Goal: Transaction & Acquisition: Purchase product/service

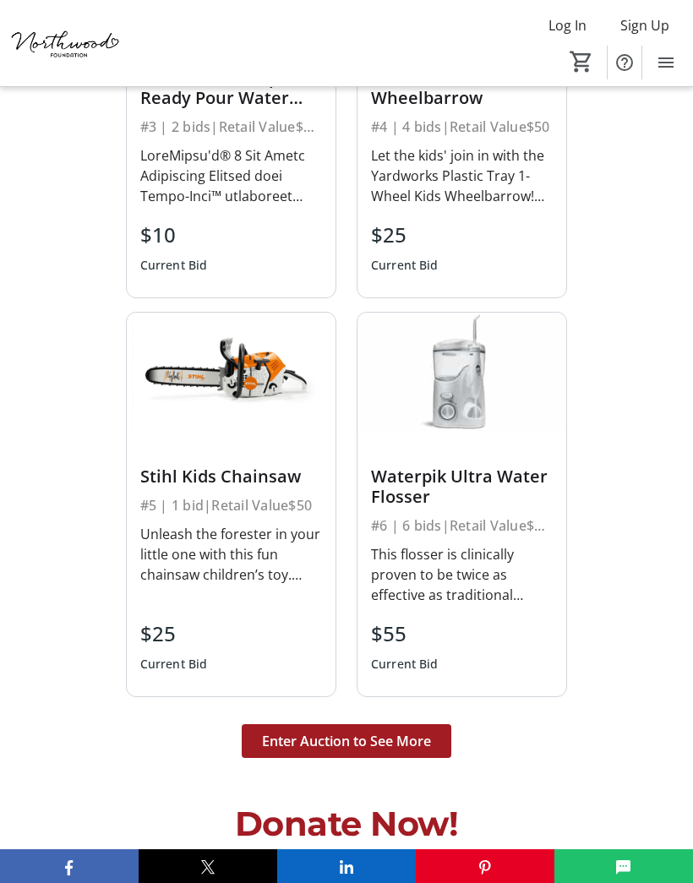
scroll to position [4191, 0]
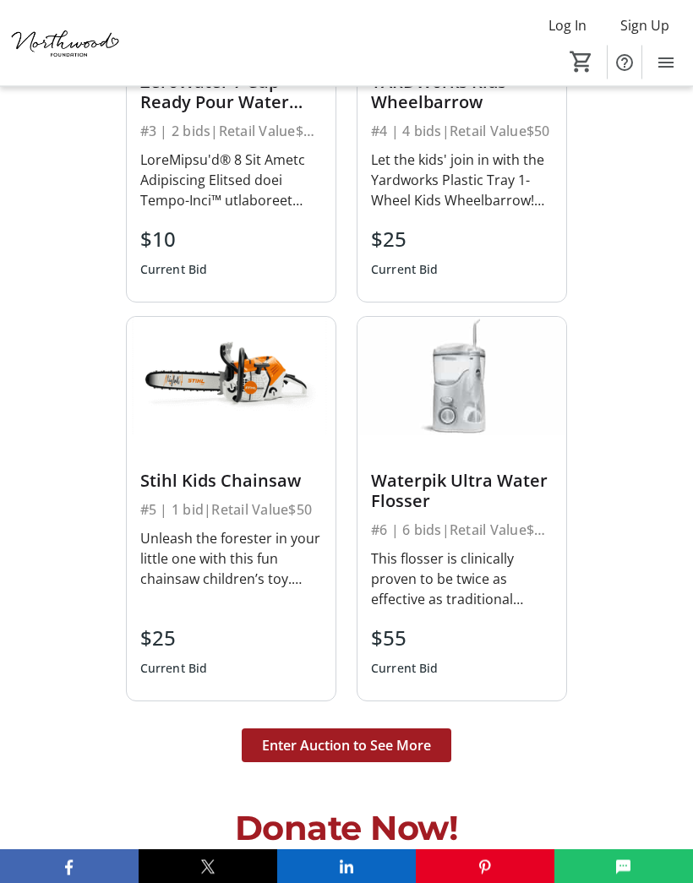
click at [341, 725] on span at bounding box center [346, 745] width 209 height 41
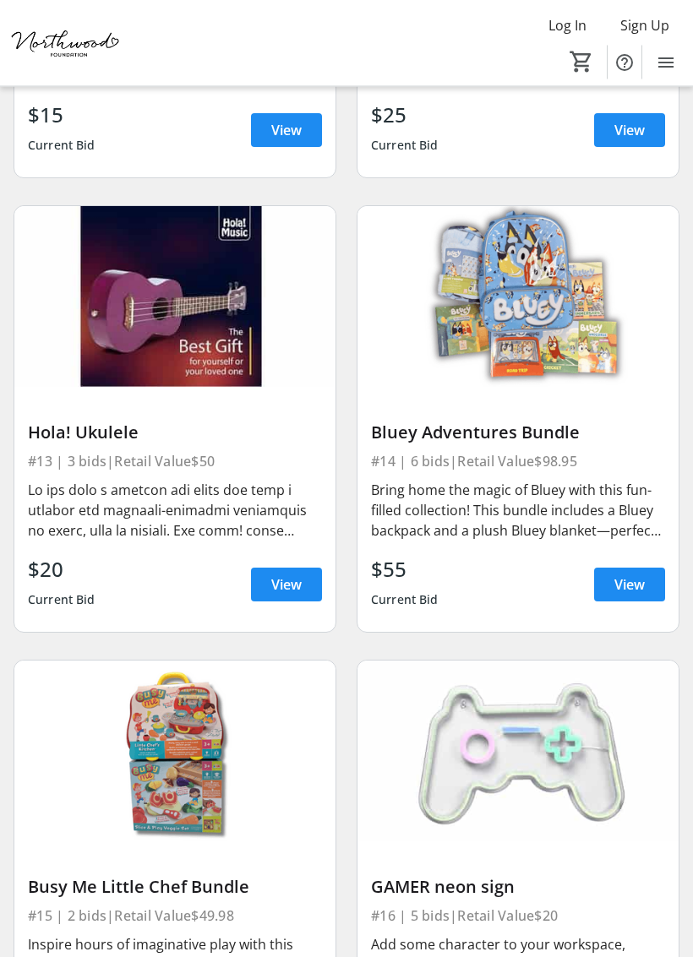
scroll to position [2845, 0]
click at [292, 571] on span at bounding box center [286, 584] width 71 height 41
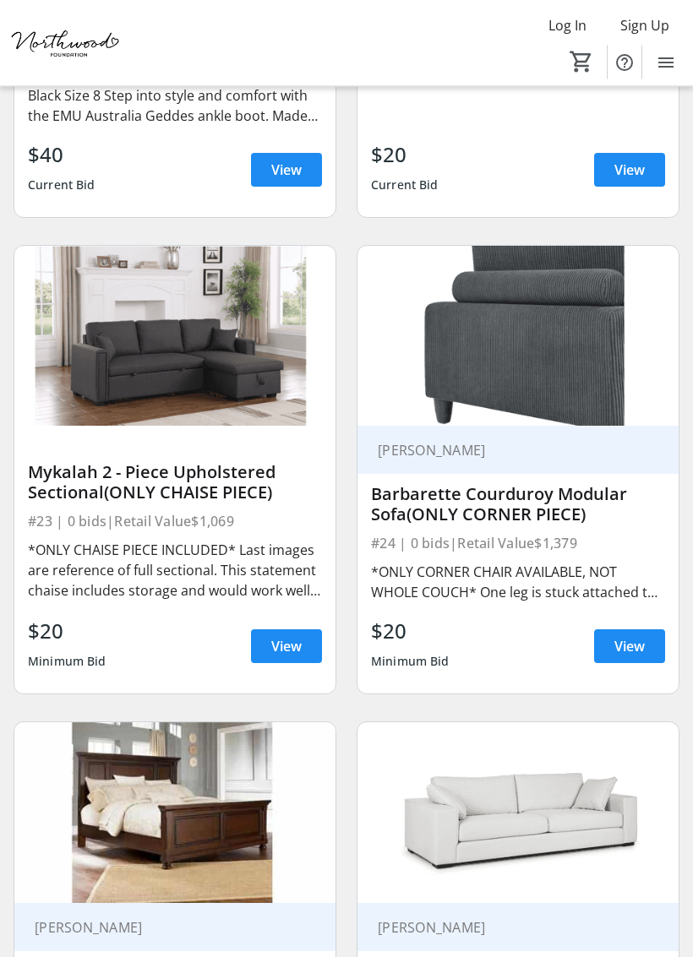
scroll to position [5139, 0]
click at [214, 536] on div "*ONLY CHAISE PIECE INCLUDED* Last images are reference of full sectional. This …" at bounding box center [175, 571] width 294 height 70
click at [290, 636] on span "View" at bounding box center [286, 646] width 30 height 20
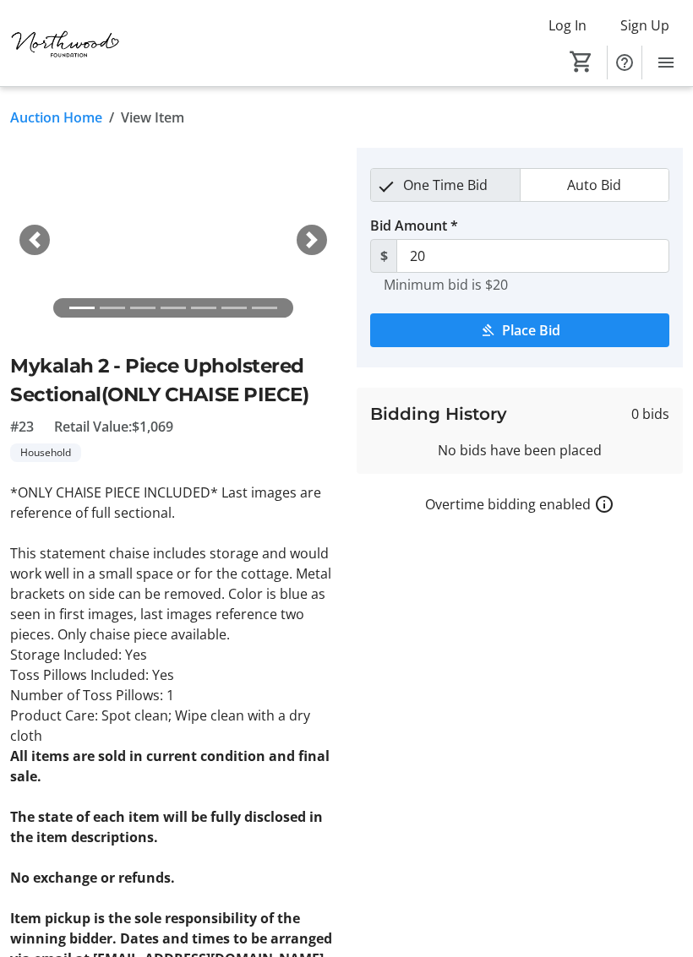
click at [644, 771] on tr-auction-item-bidding-ui "One Time Bid Auto Bid Bid Amount * $ 20 Minimum bid is $20 Place Bid Bidding Hi…" at bounding box center [519, 558] width 346 height 821
click at [312, 246] on span "button" at bounding box center [311, 239] width 17 height 17
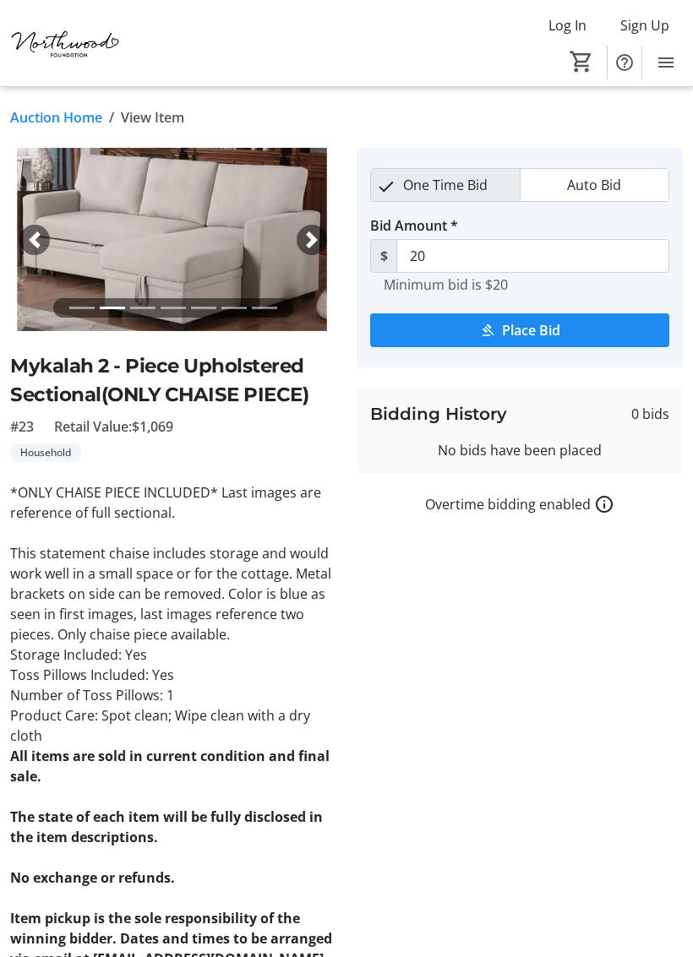
click at [317, 235] on span "button" at bounding box center [311, 239] width 17 height 17
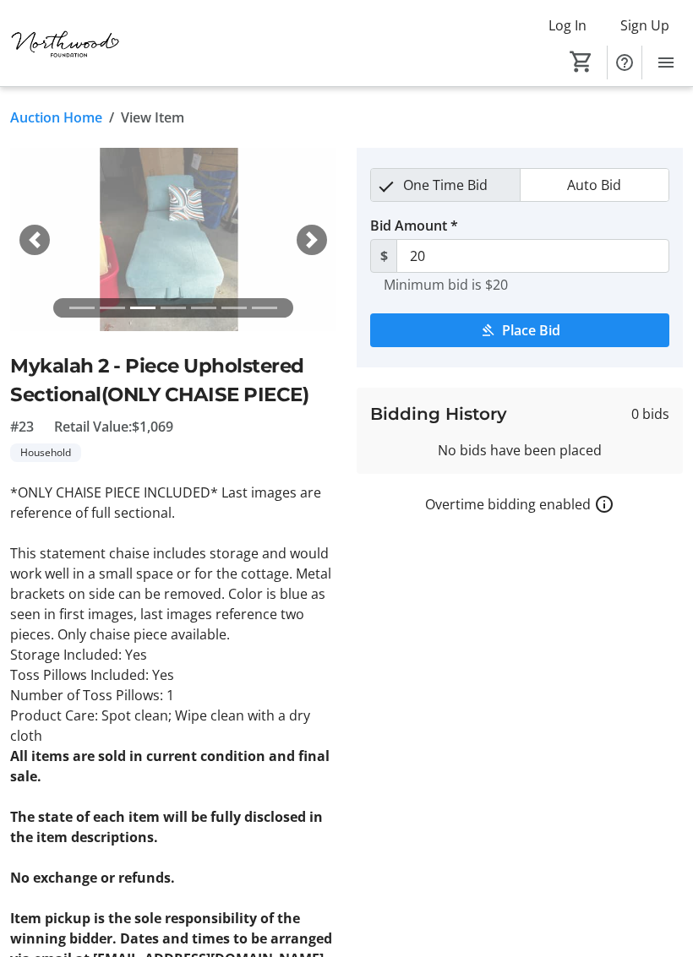
click at [316, 233] on span "button" at bounding box center [311, 239] width 17 height 17
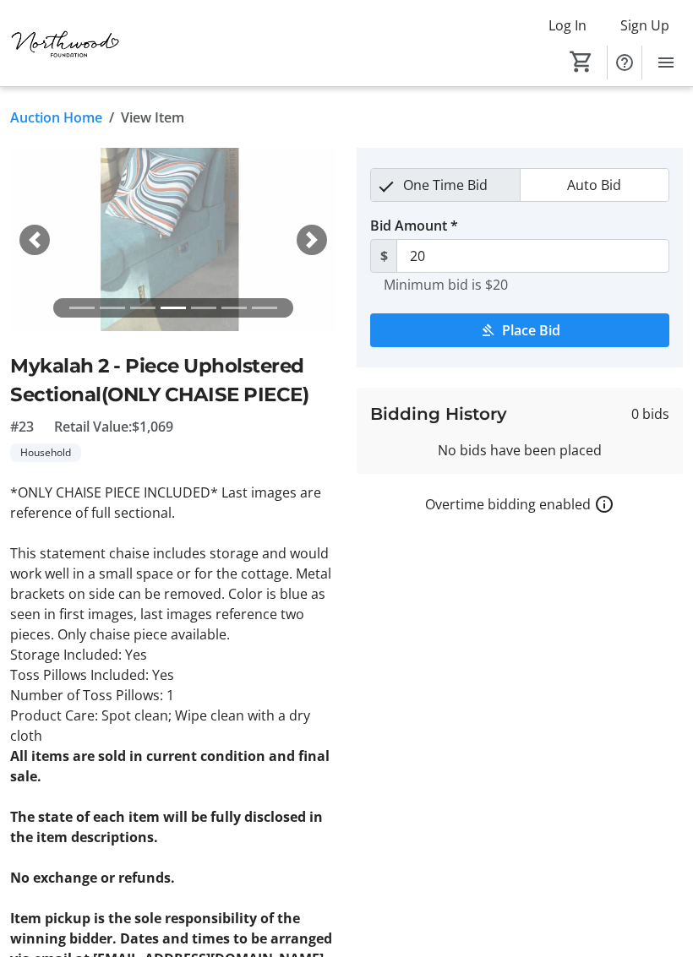
click at [315, 231] on span "button" at bounding box center [311, 239] width 17 height 17
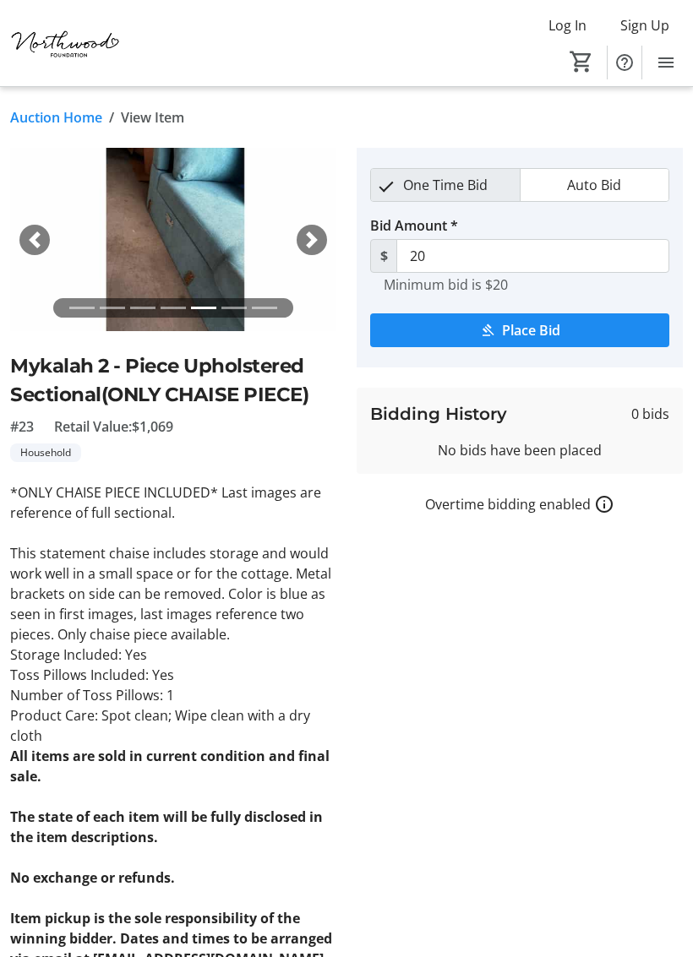
click at [315, 240] on span "button" at bounding box center [311, 239] width 17 height 17
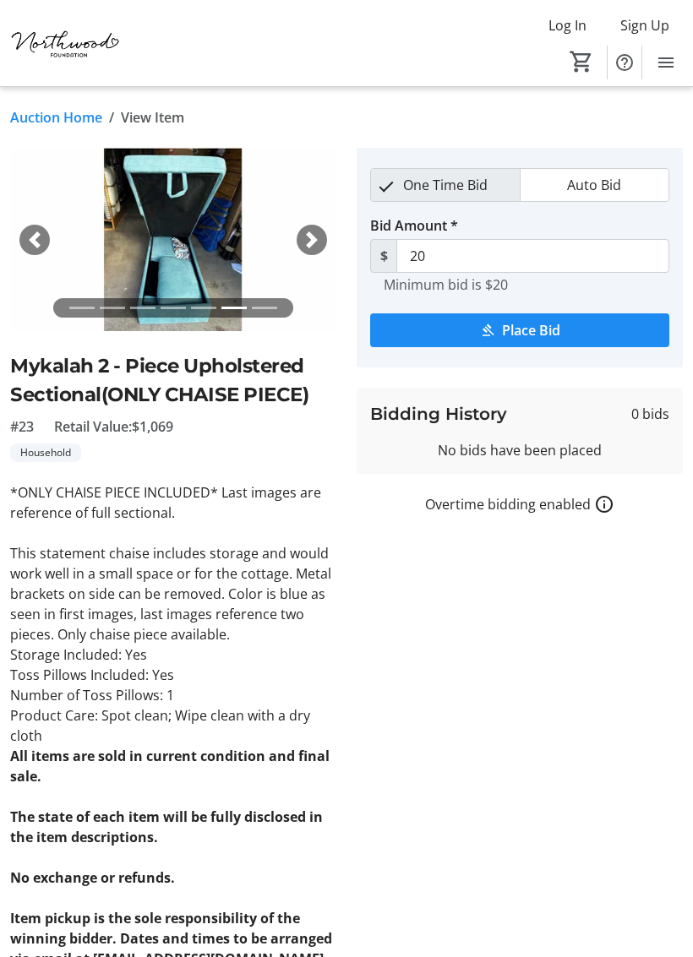
click at [313, 235] on span "button" at bounding box center [311, 239] width 17 height 17
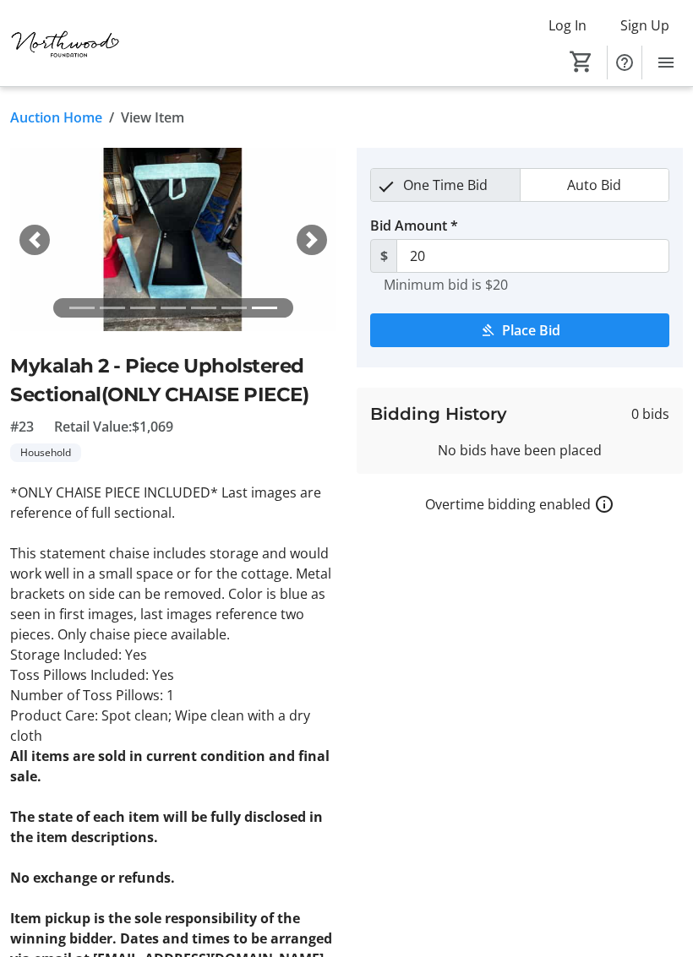
click at [311, 242] on span "button" at bounding box center [311, 239] width 17 height 17
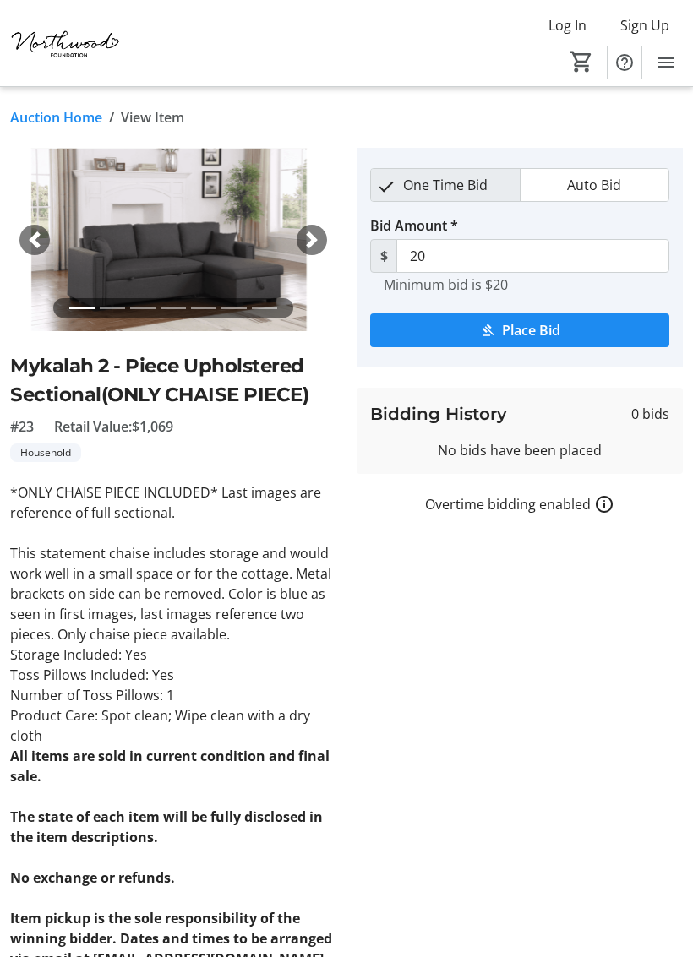
click at [33, 231] on span "button" at bounding box center [34, 239] width 17 height 17
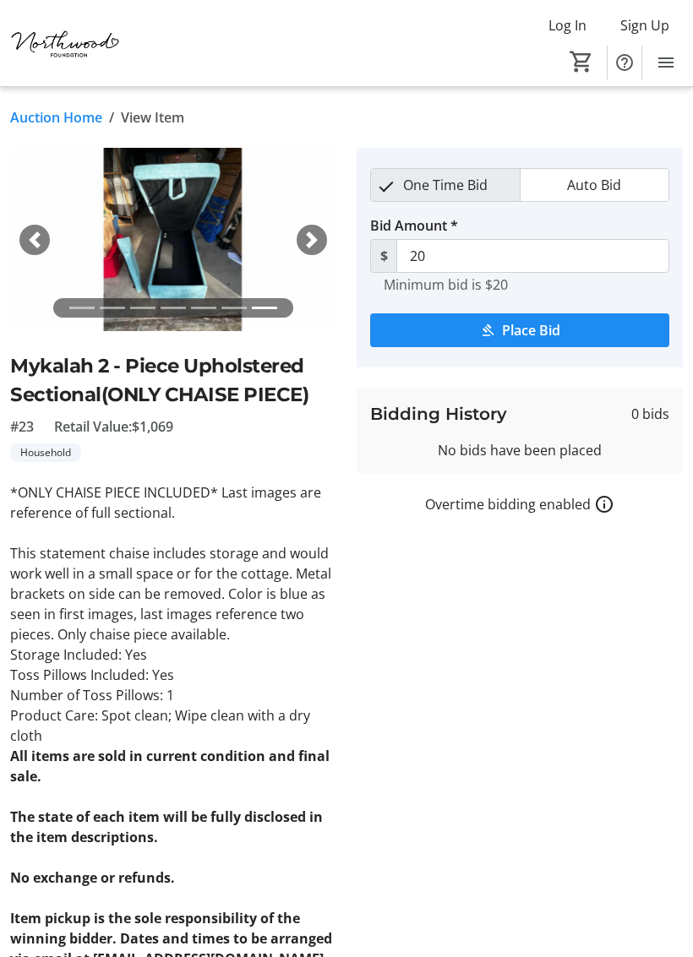
click at [54, 225] on img at bounding box center [173, 239] width 326 height 183
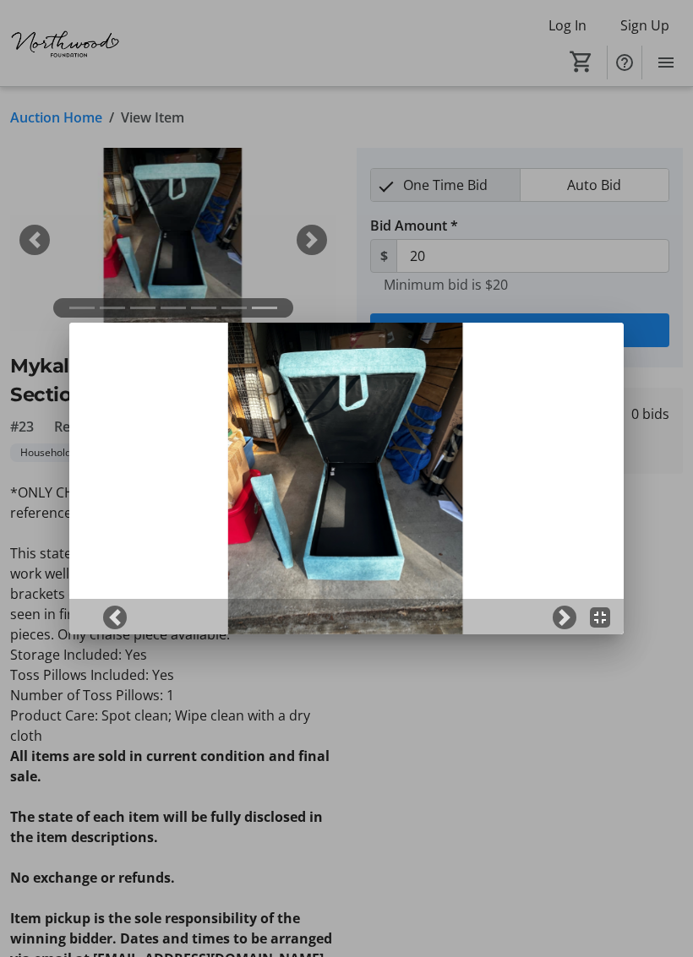
click at [106, 598] on img at bounding box center [346, 479] width 554 height 312
click at [107, 614] on span at bounding box center [114, 617] width 17 height 17
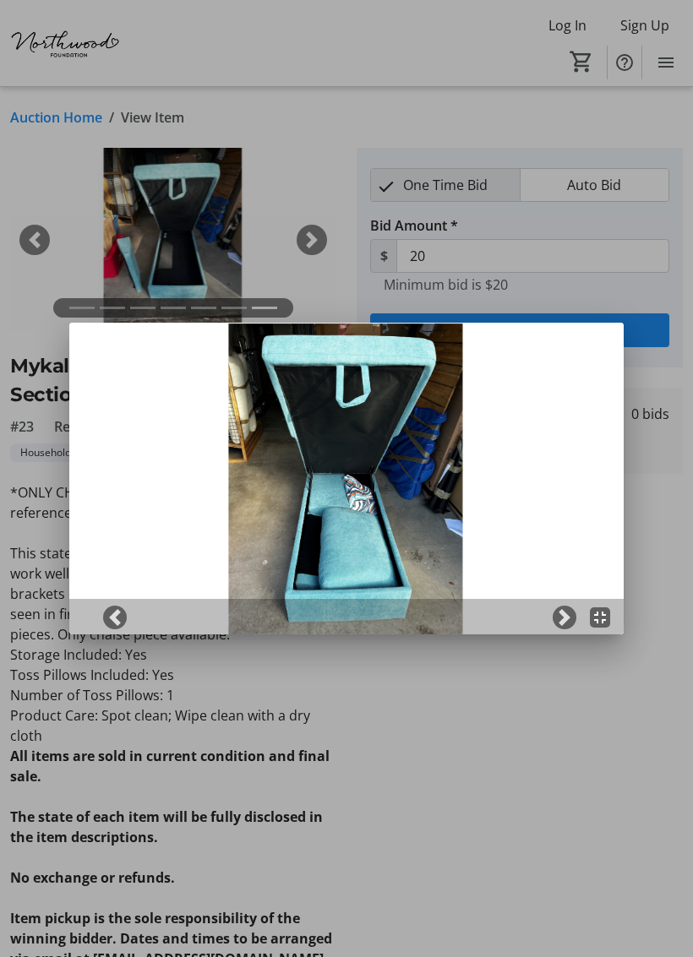
click at [120, 609] on span at bounding box center [114, 617] width 17 height 17
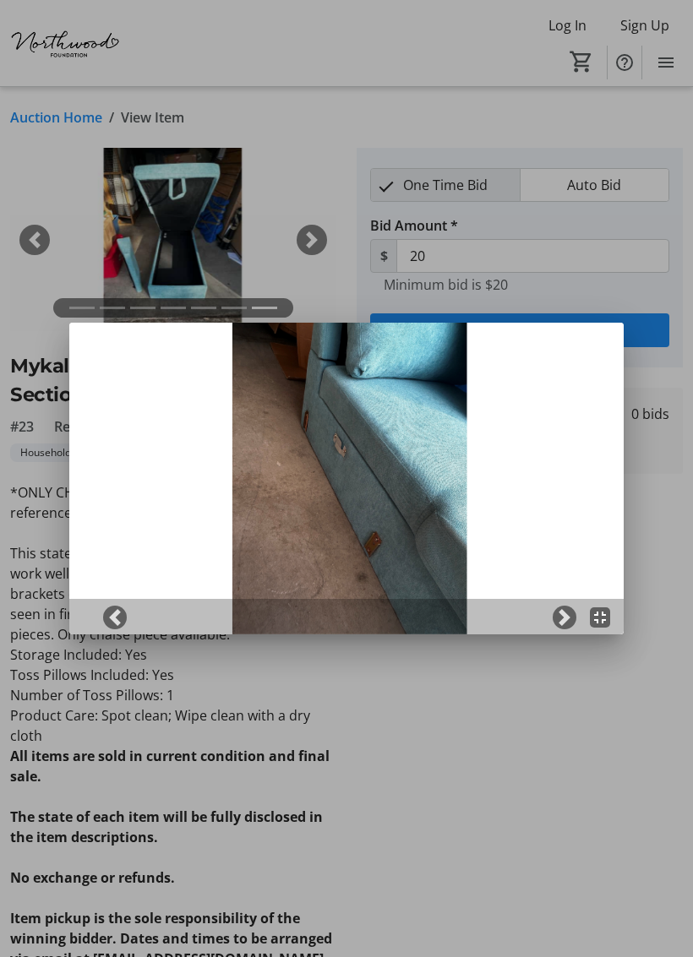
click at [528, 734] on div at bounding box center [346, 478] width 693 height 957
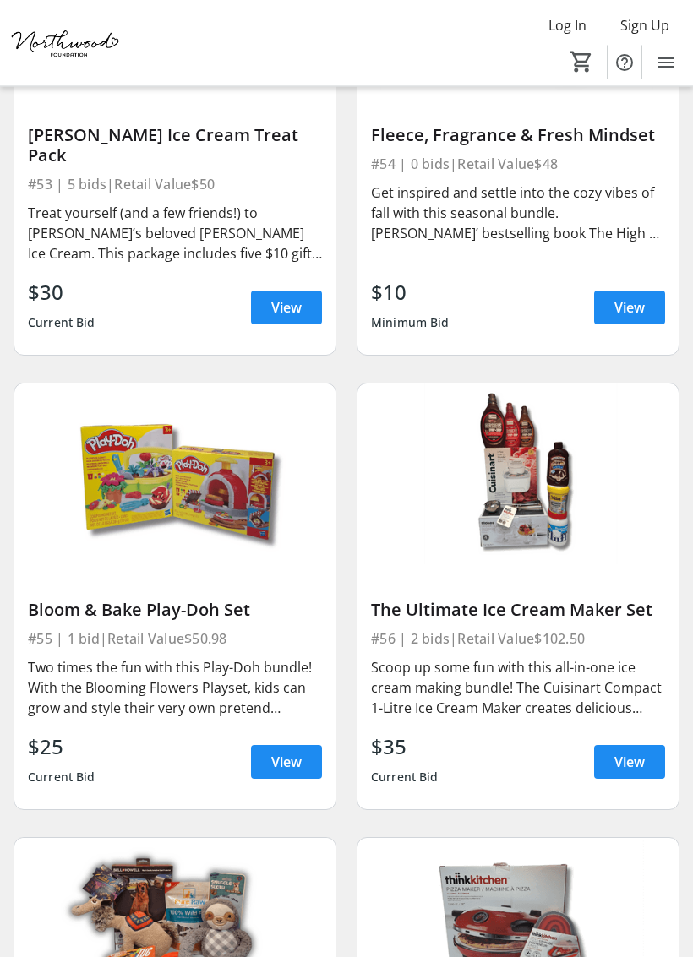
scroll to position [12531, 0]
click at [625, 752] on span "View" at bounding box center [629, 762] width 30 height 20
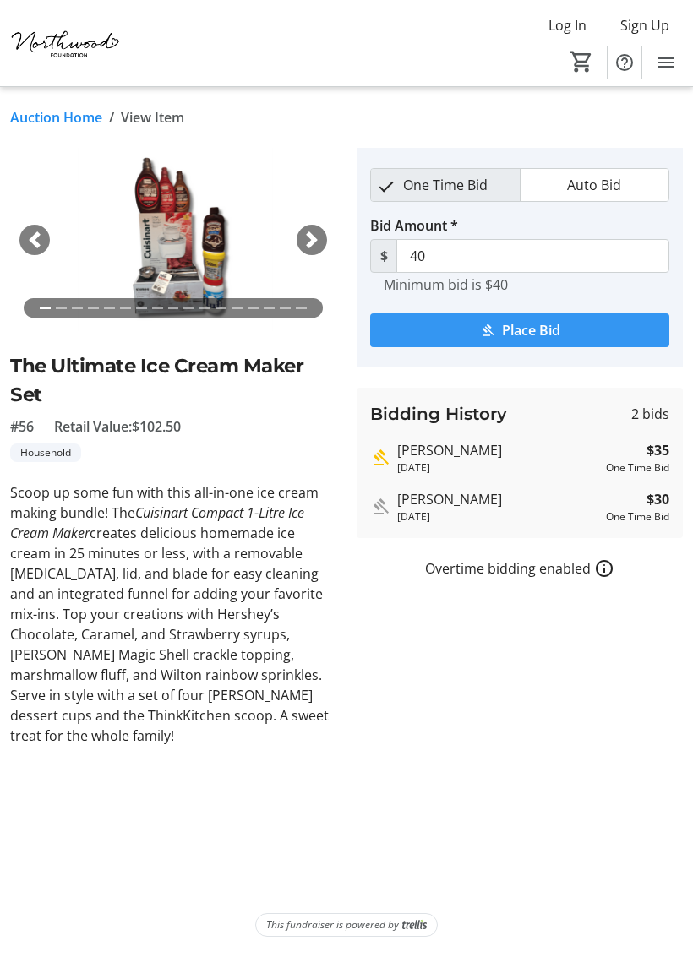
click at [537, 316] on span "submit" at bounding box center [519, 330] width 299 height 41
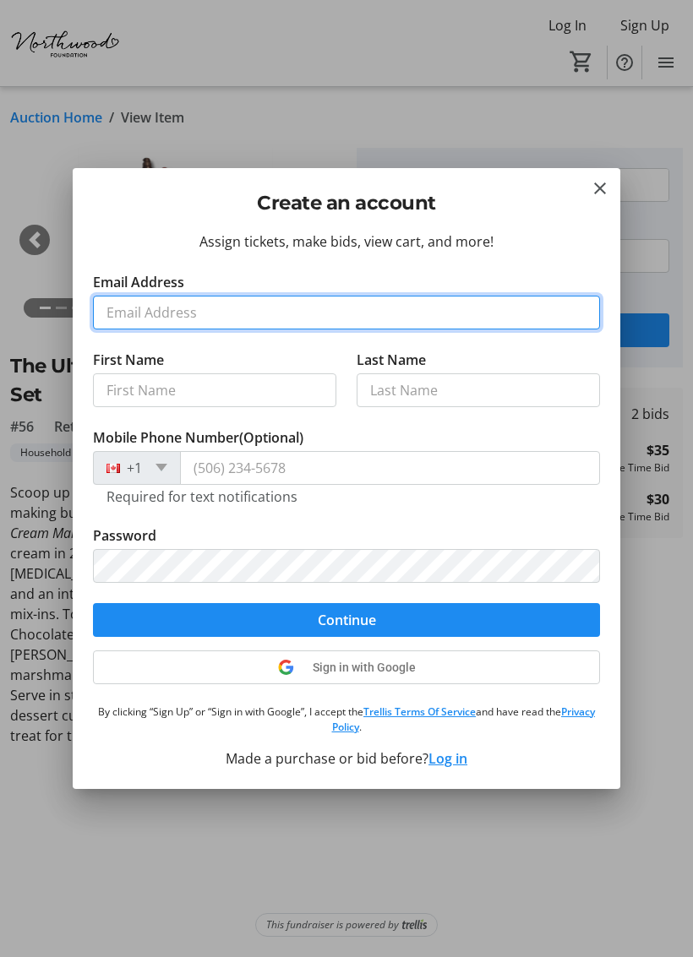
click at [231, 296] on input "Email Address" at bounding box center [346, 313] width 507 height 34
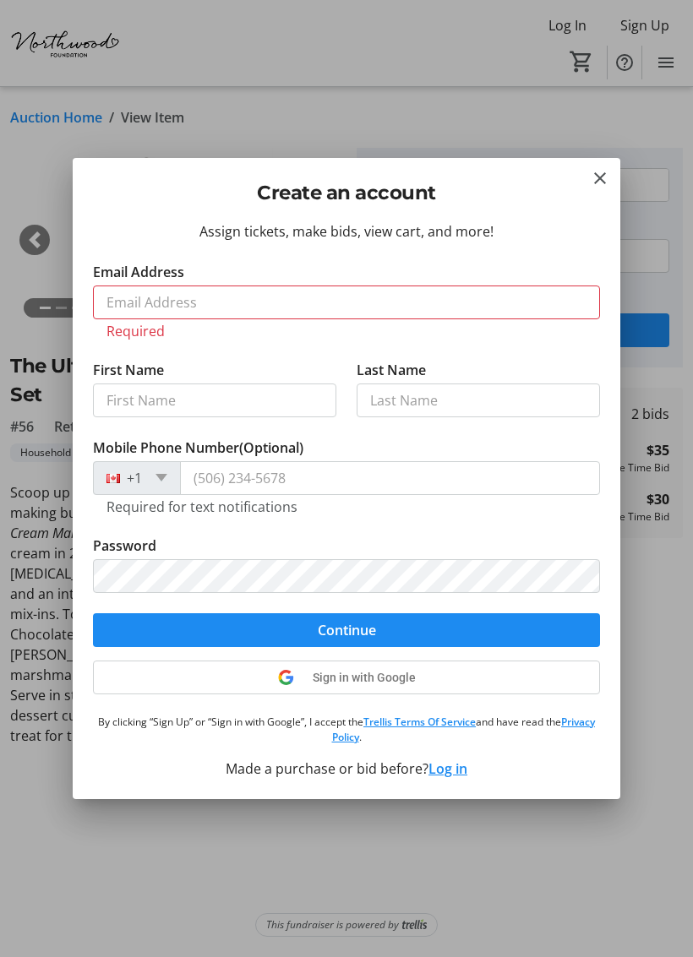
type input "[PERSON_NAME]"
type input "[PHONE_NUMBER]"
type input "[EMAIL_ADDRESS][DOMAIN_NAME]"
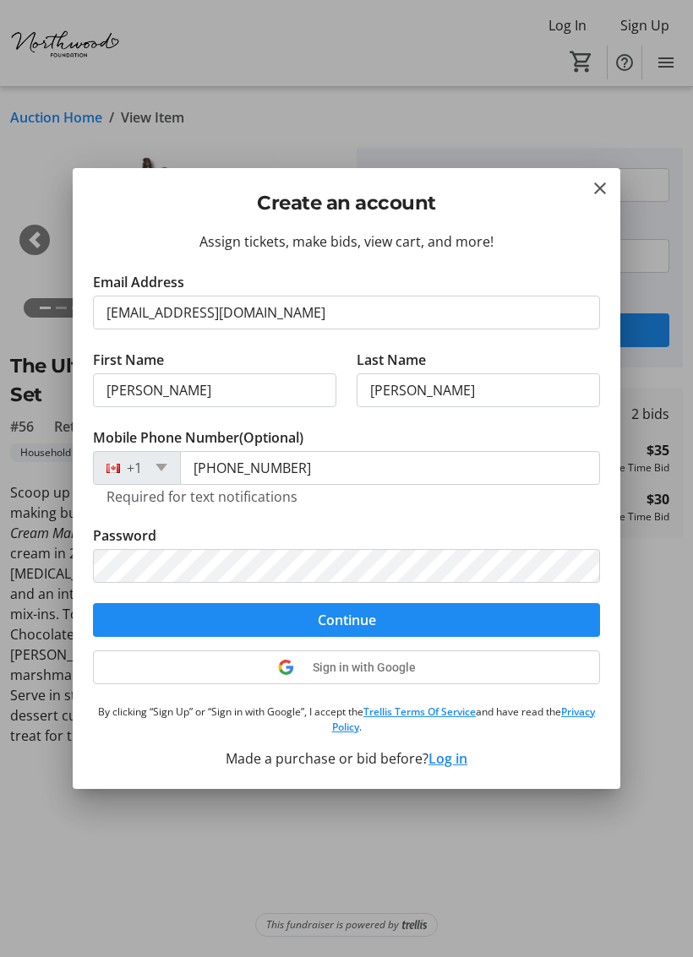
click at [341, 617] on span "Continue" at bounding box center [347, 620] width 58 height 20
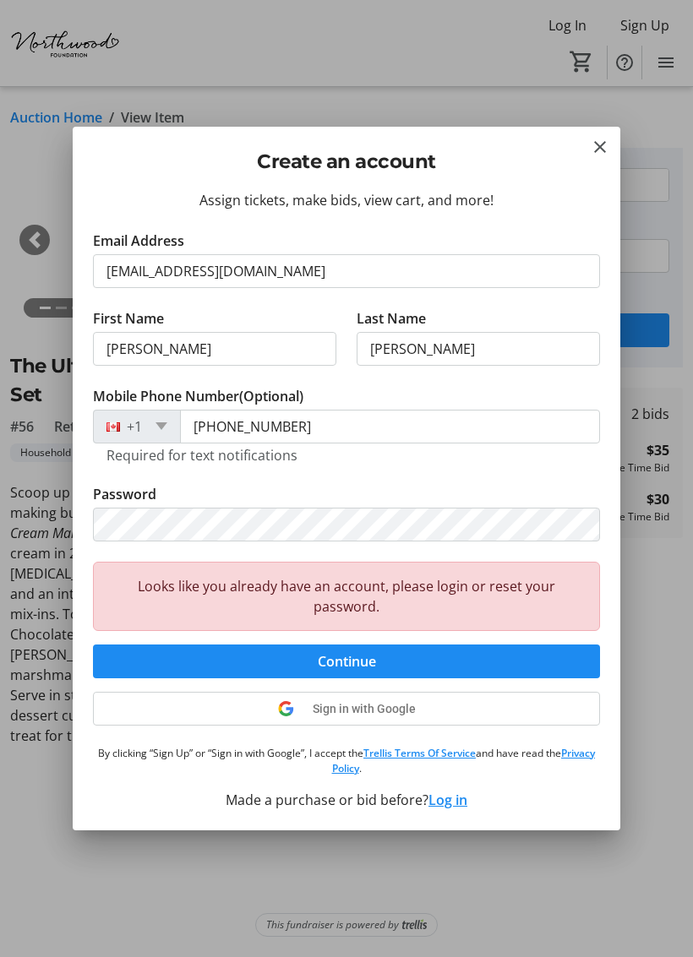
click at [606, 131] on div "Create an account" at bounding box center [346, 158] width 547 height 62
click at [601, 146] on mat-icon "Close" at bounding box center [599, 147] width 20 height 20
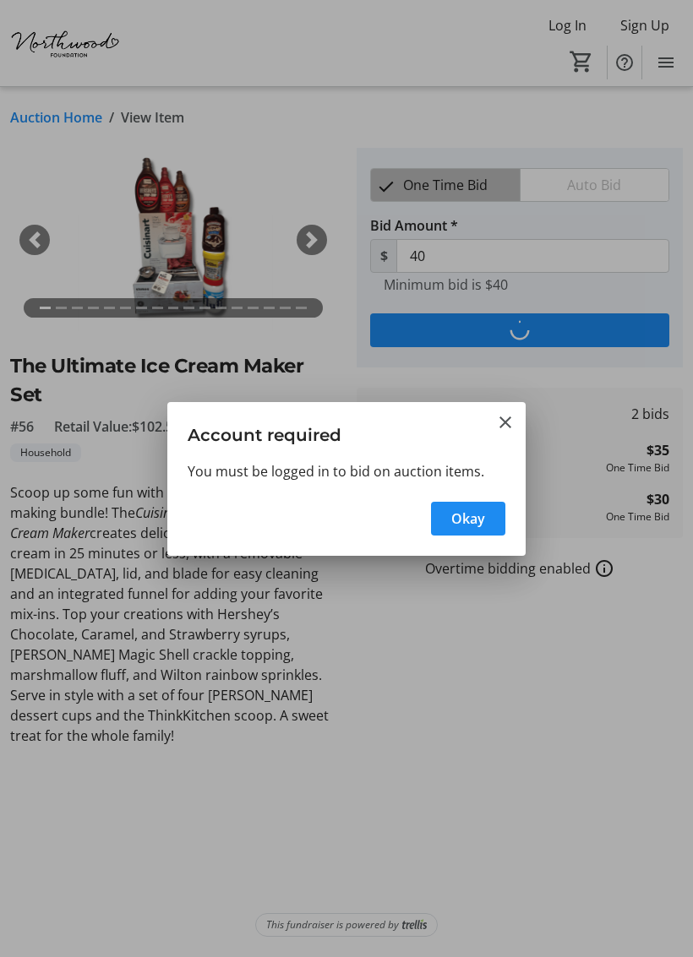
click at [475, 513] on span "Okay" at bounding box center [468, 518] width 34 height 20
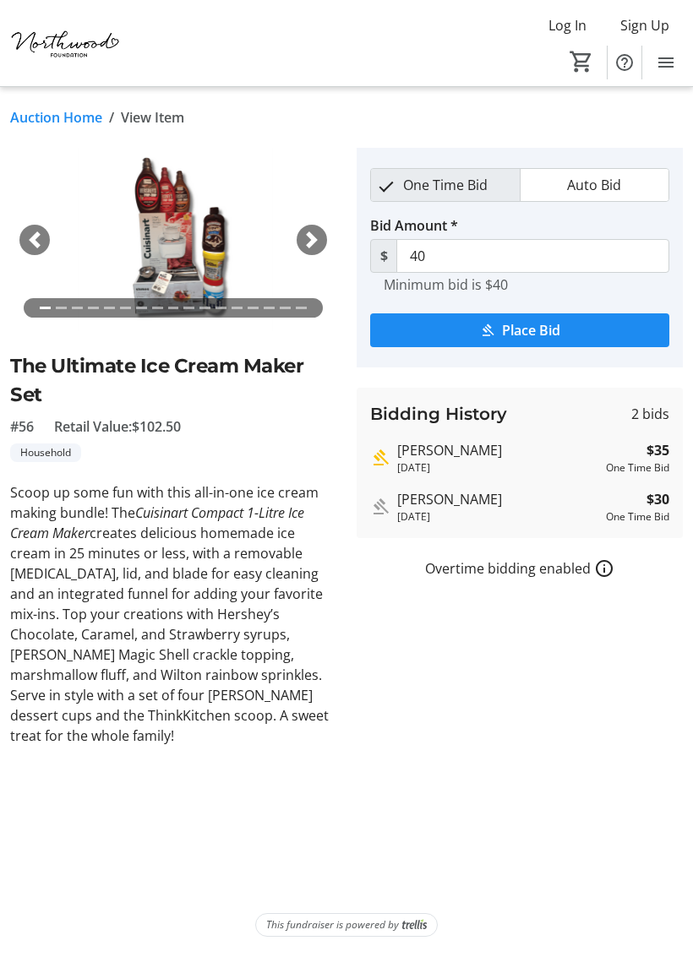
click at [558, 24] on span "Log In" at bounding box center [567, 25] width 38 height 20
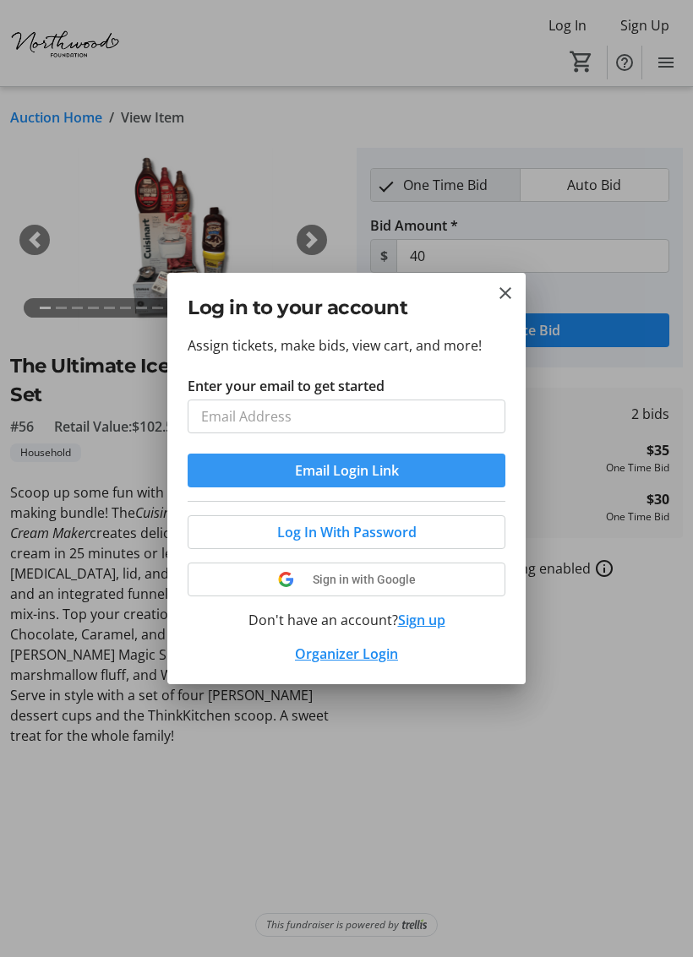
click at [321, 464] on span "Email Login Link" at bounding box center [347, 470] width 104 height 20
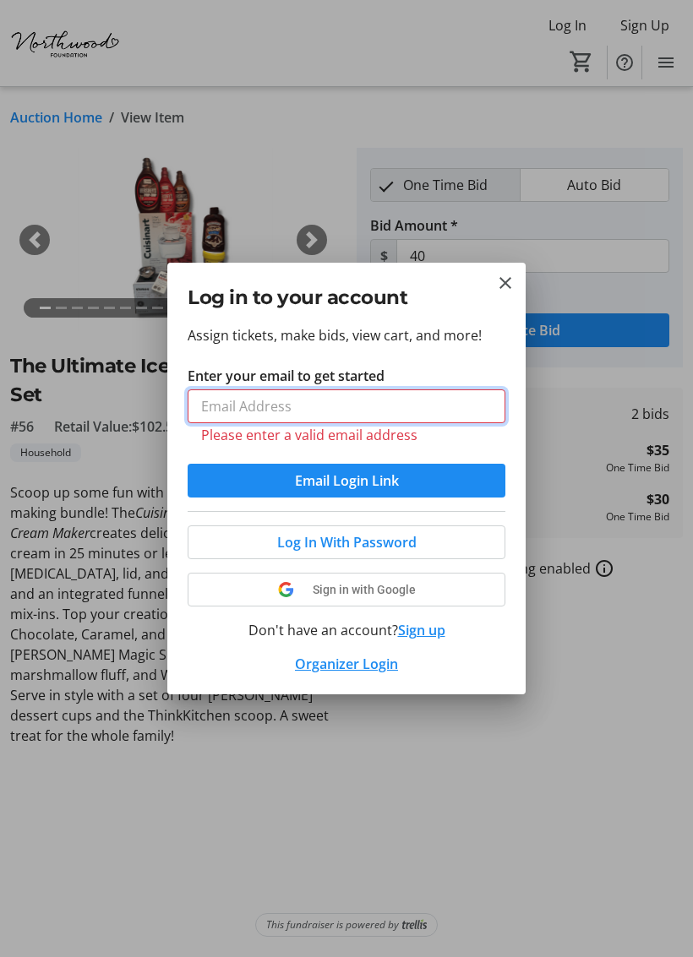
click at [296, 394] on input "Enter your email to get started" at bounding box center [346, 406] width 318 height 34
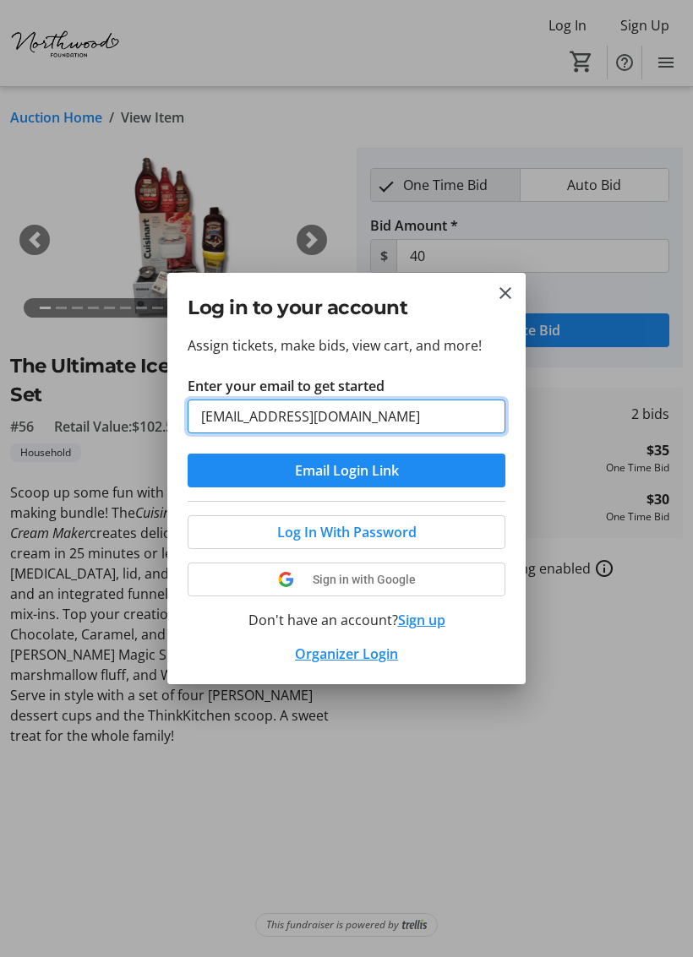
type input "[EMAIL_ADDRESS][DOMAIN_NAME]"
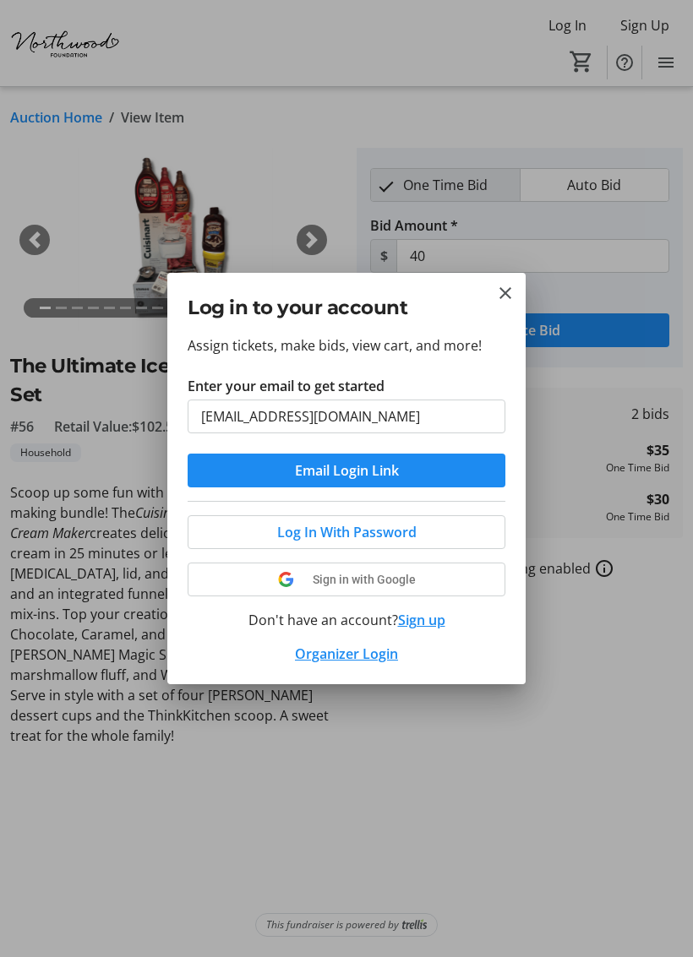
click at [372, 467] on span "Email Login Link" at bounding box center [347, 470] width 104 height 20
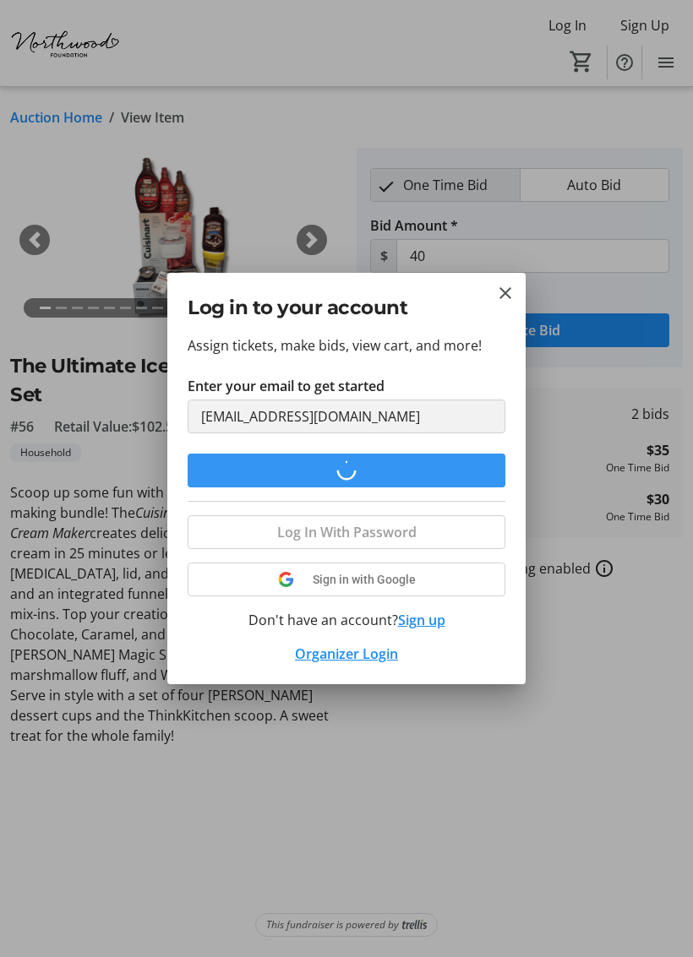
click at [366, 465] on form "Enter your email to get started [EMAIL_ADDRESS][DOMAIN_NAME] Email Login Link" at bounding box center [346, 431] width 318 height 111
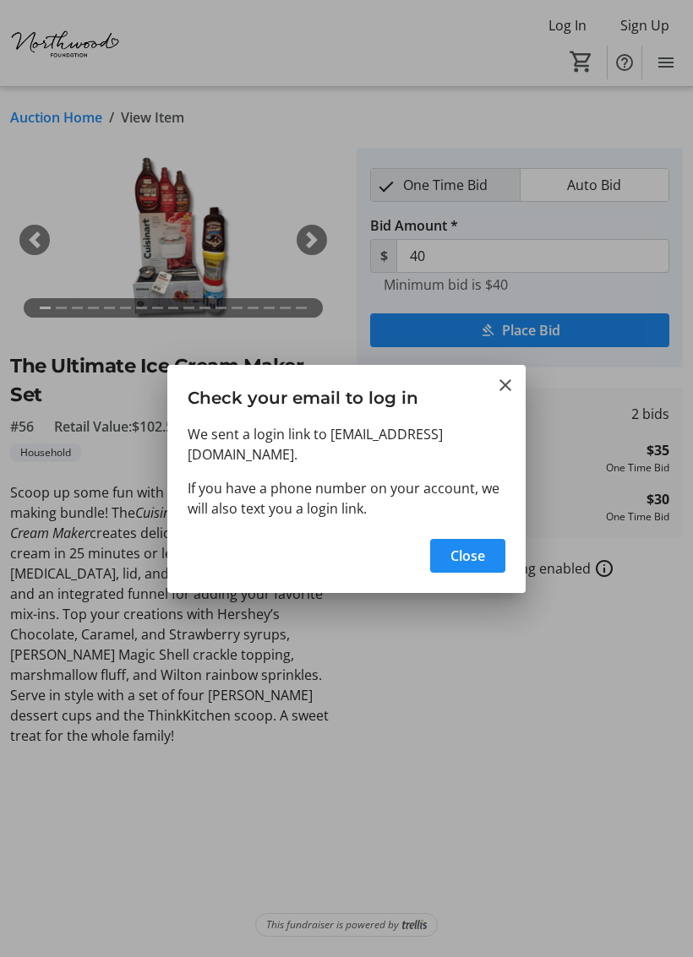
click at [474, 546] on span "Close" at bounding box center [467, 556] width 35 height 20
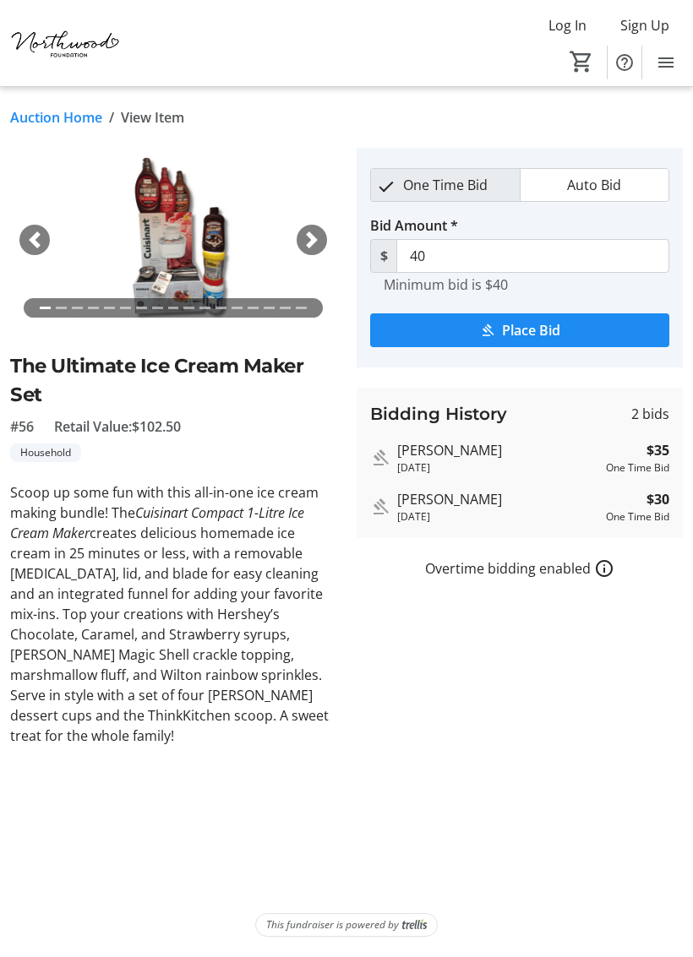
type input "45"
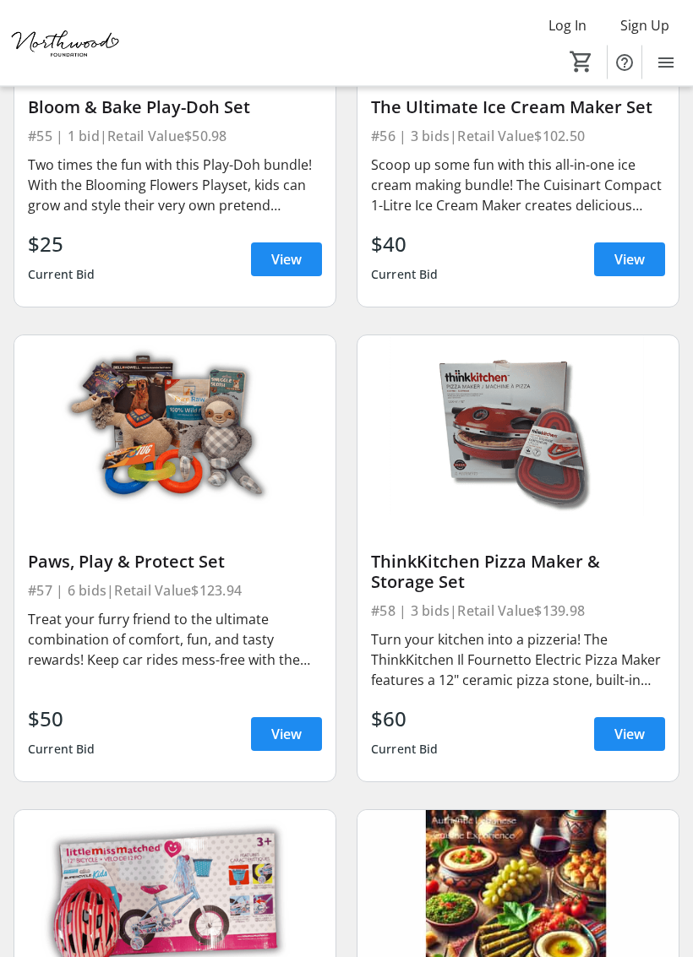
scroll to position [13034, 0]
click at [627, 724] on span "View" at bounding box center [629, 734] width 30 height 20
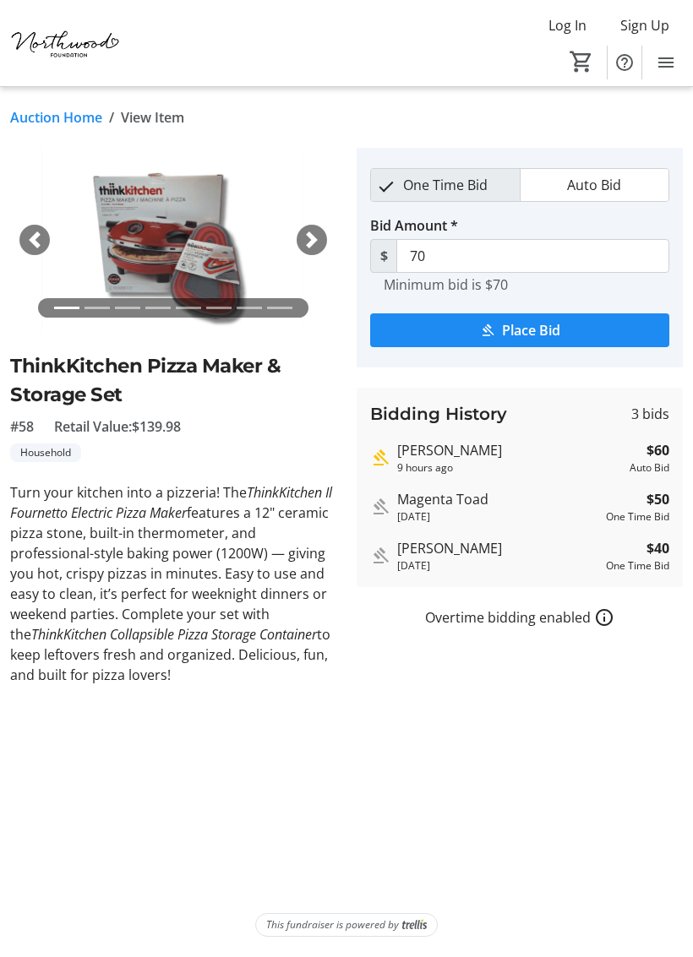
click at [304, 242] on span "button" at bounding box center [311, 239] width 17 height 17
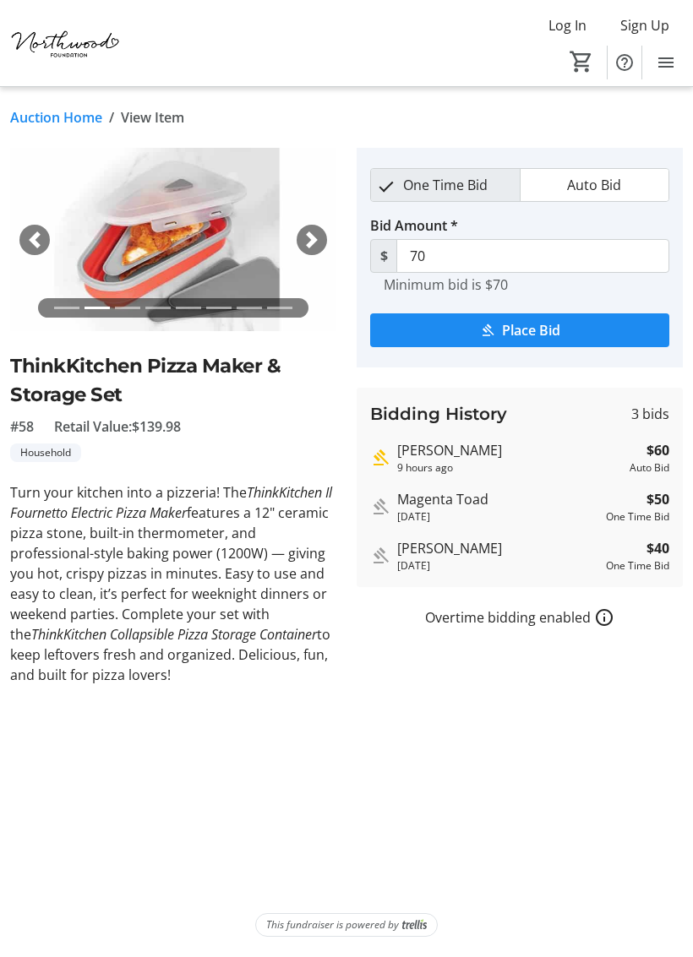
click at [320, 232] on span "button" at bounding box center [311, 239] width 17 height 17
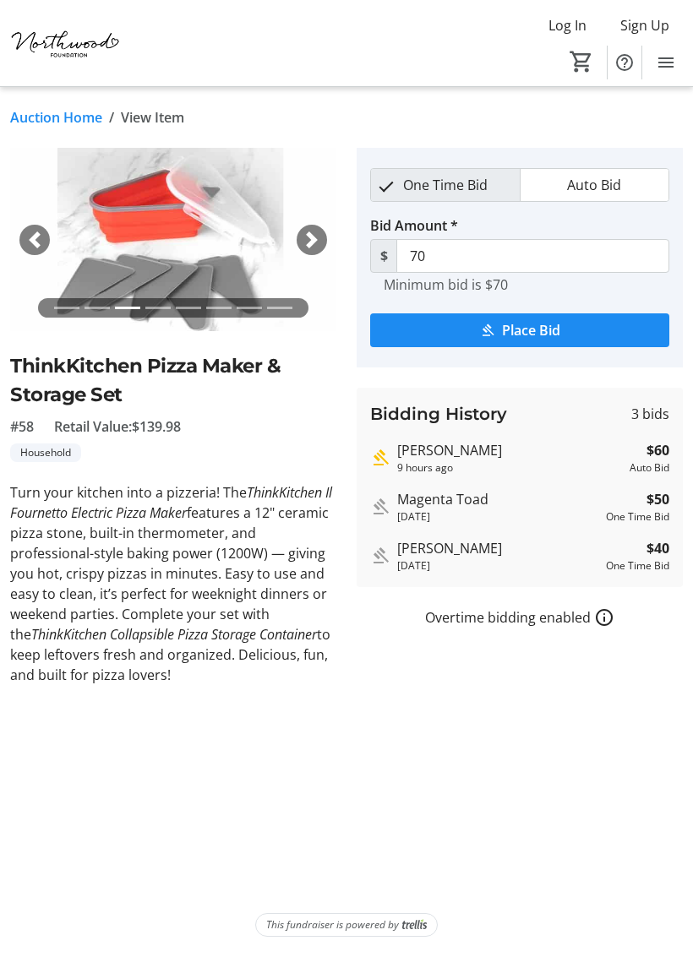
click at [322, 230] on div "Next" at bounding box center [311, 240] width 30 height 30
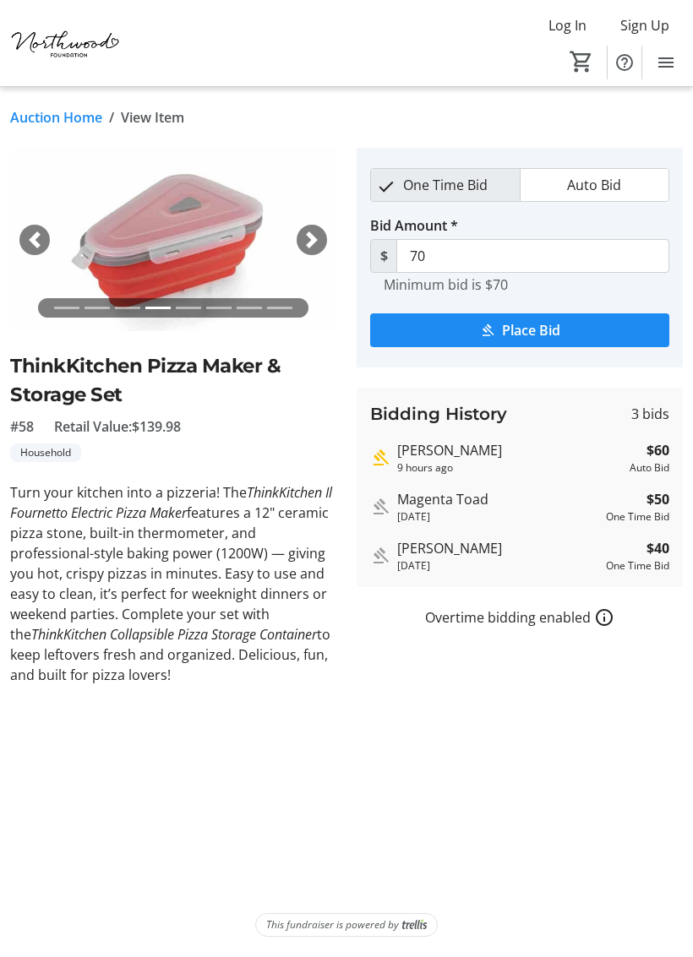
click at [309, 236] on span "button" at bounding box center [311, 239] width 17 height 17
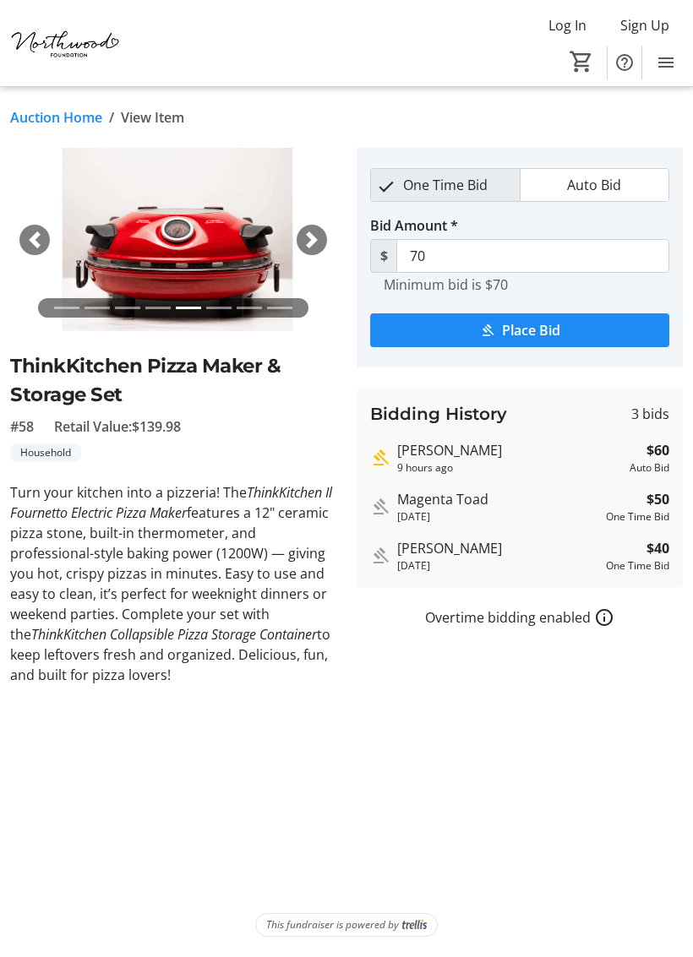
click at [308, 234] on span "button" at bounding box center [311, 239] width 17 height 17
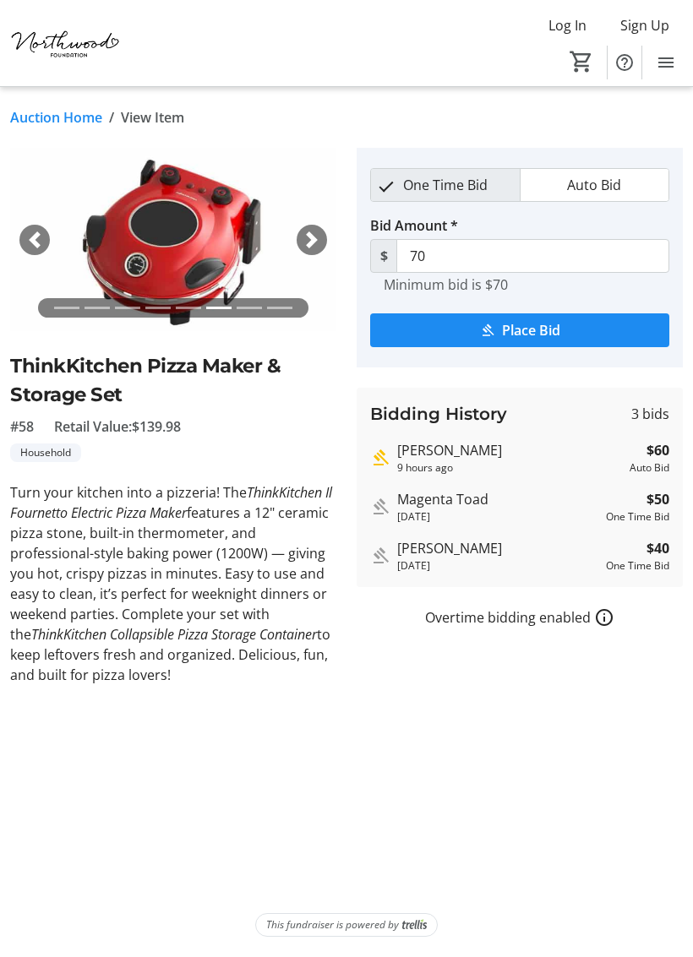
click at [308, 232] on span "button" at bounding box center [311, 239] width 17 height 17
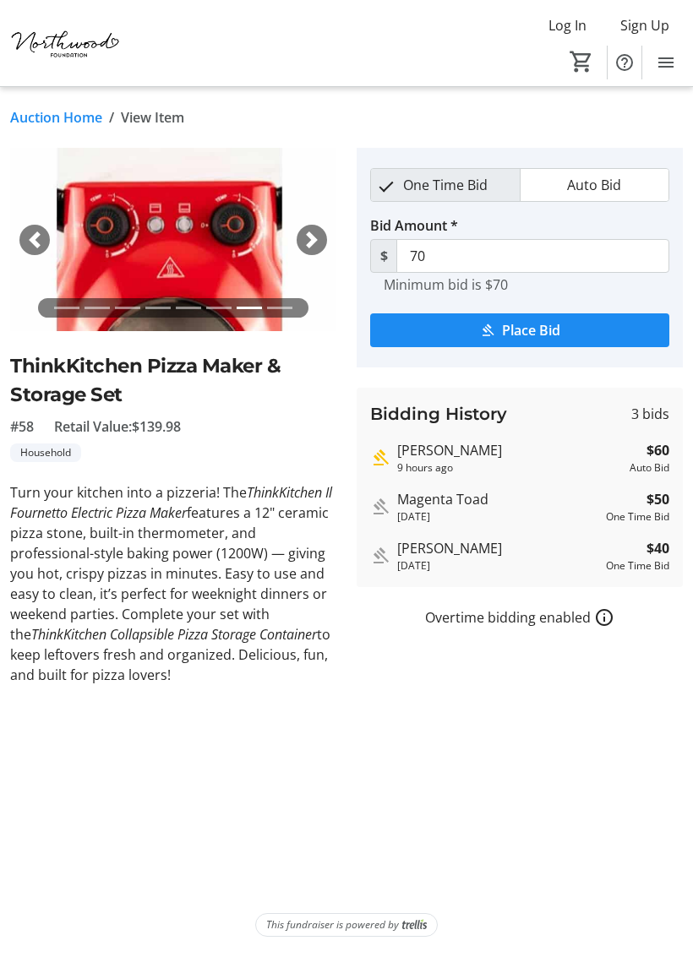
click at [317, 231] on span "button" at bounding box center [311, 239] width 17 height 17
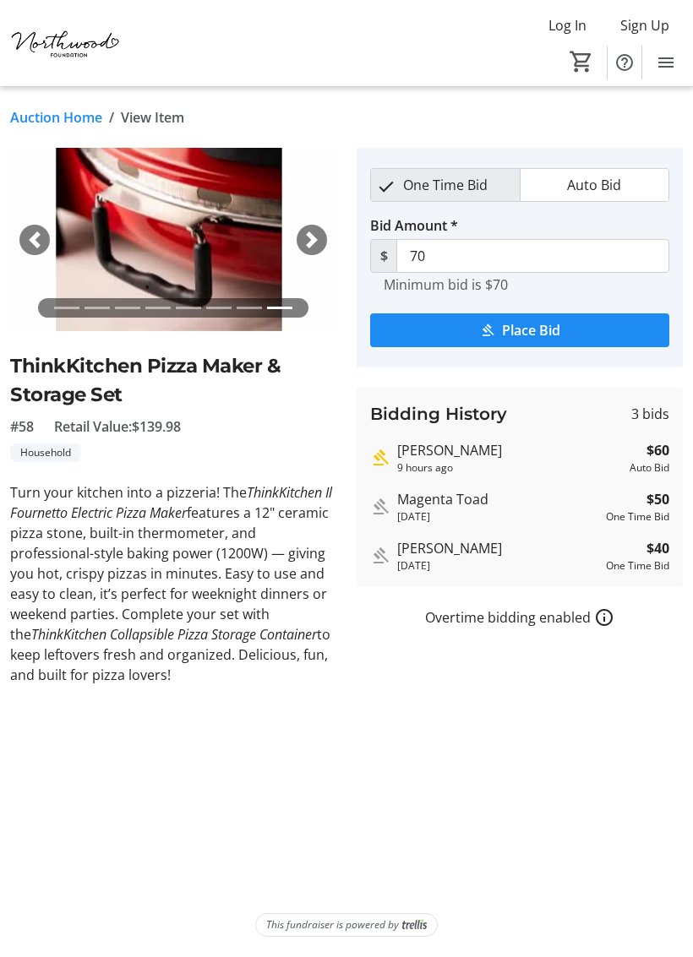
click at [319, 231] on span "button" at bounding box center [311, 239] width 17 height 17
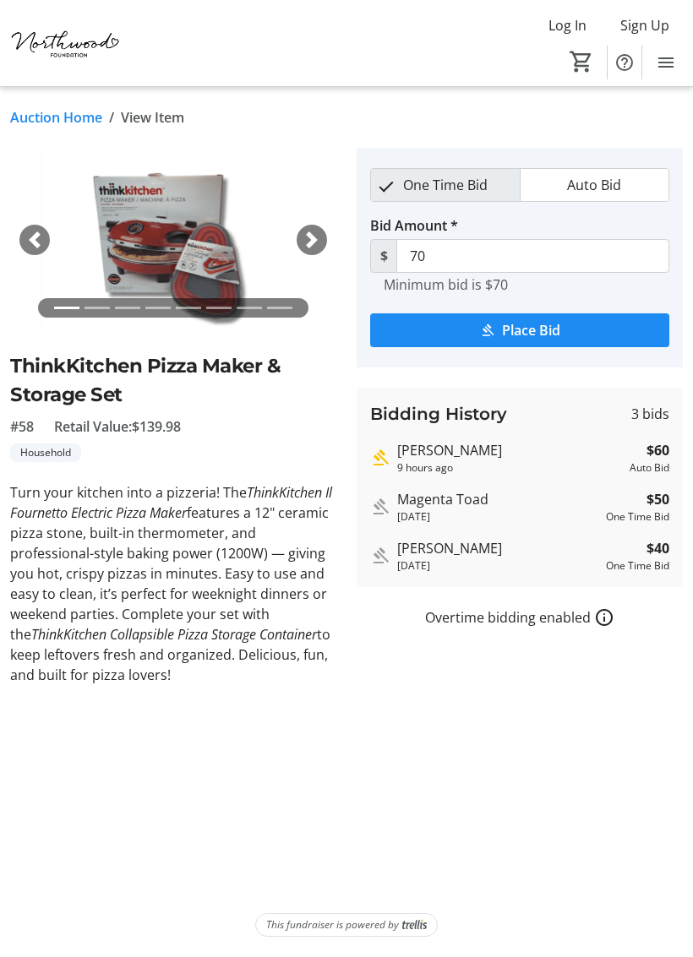
click at [321, 233] on div "Next" at bounding box center [311, 240] width 30 height 30
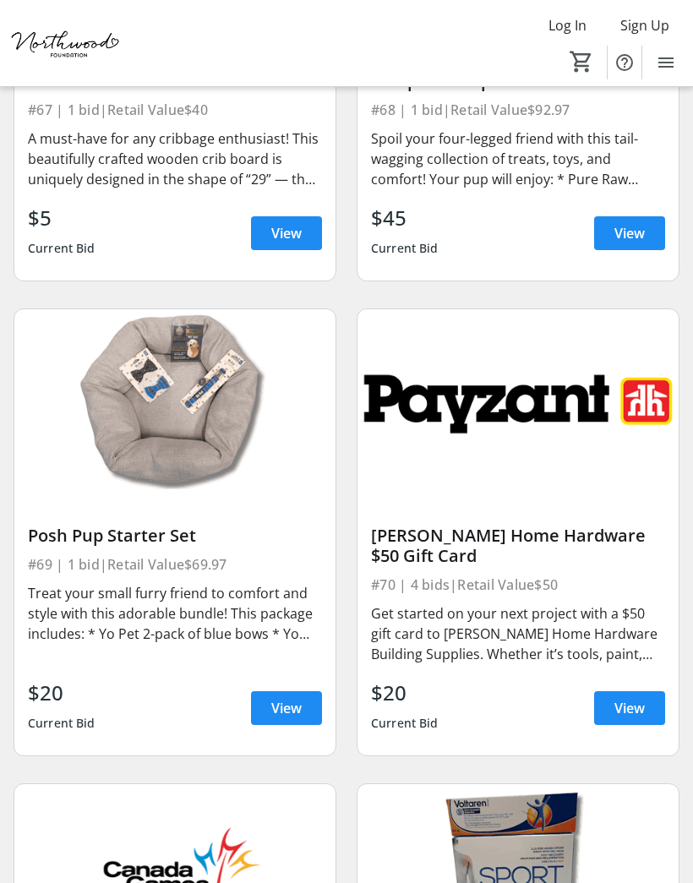
scroll to position [15838, 0]
